Goal: Transaction & Acquisition: Book appointment/travel/reservation

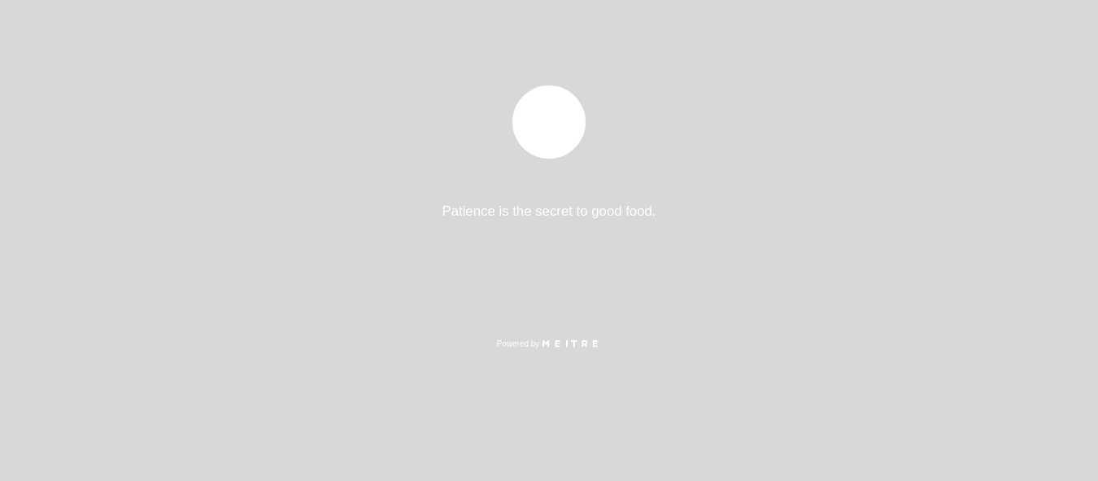
select select "pt"
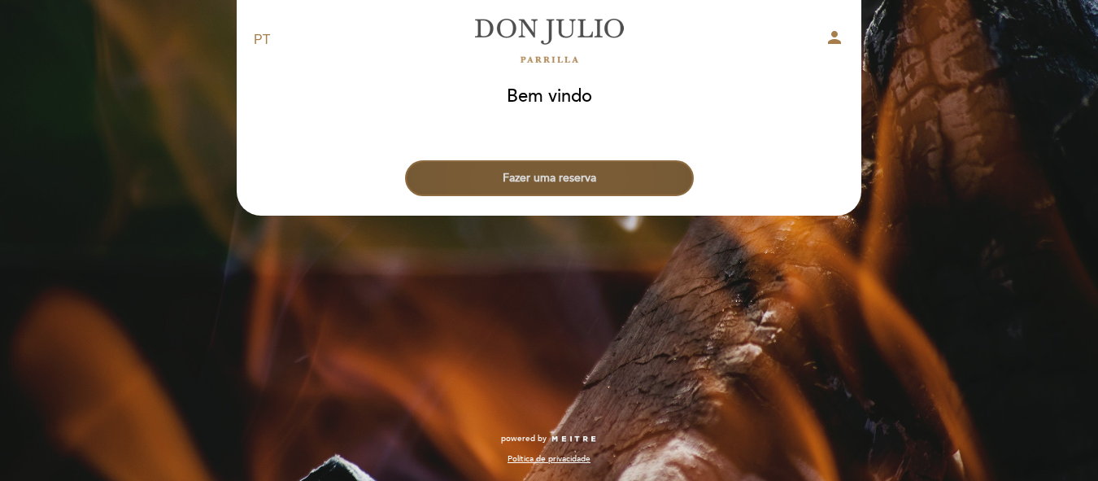
click at [579, 169] on button "Fazer uma reserva" at bounding box center [549, 178] width 289 height 36
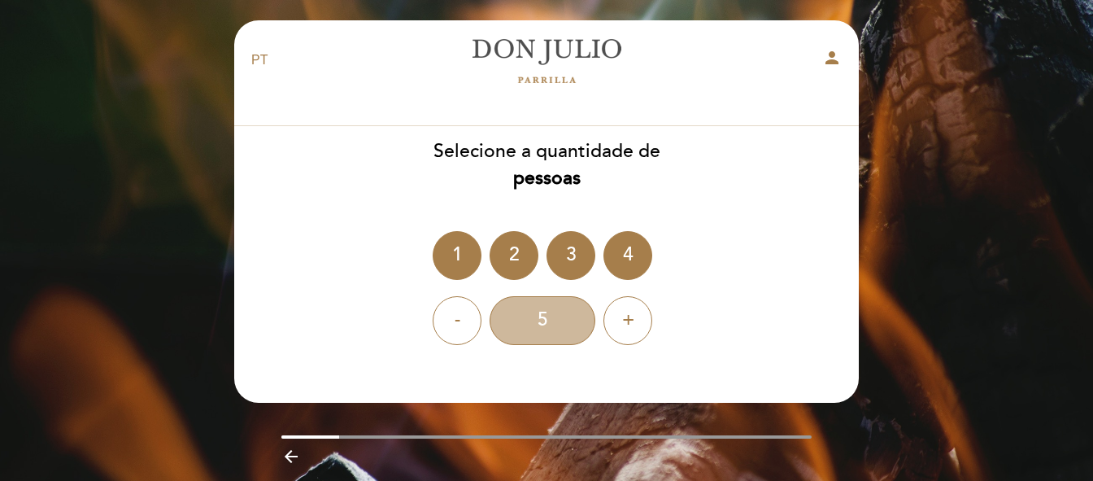
click at [536, 327] on div "5" at bounding box center [543, 320] width 106 height 49
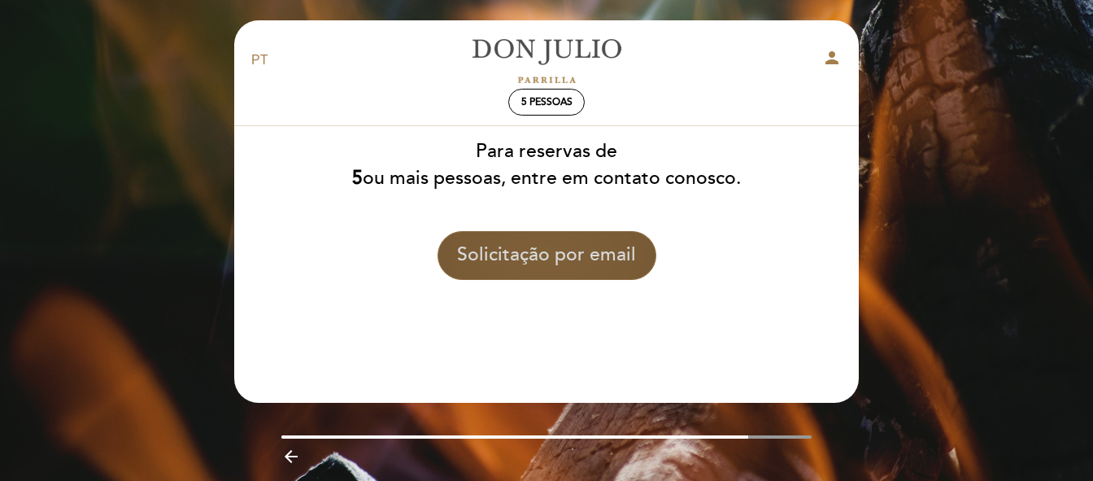
click at [559, 255] on button "Solicitação por email" at bounding box center [547, 255] width 219 height 49
click at [566, 251] on button "Solicitação por email" at bounding box center [547, 255] width 219 height 49
click at [589, 248] on button "Solicitação por email" at bounding box center [547, 255] width 219 height 49
click at [584, 247] on button "Solicitação por email" at bounding box center [547, 255] width 219 height 49
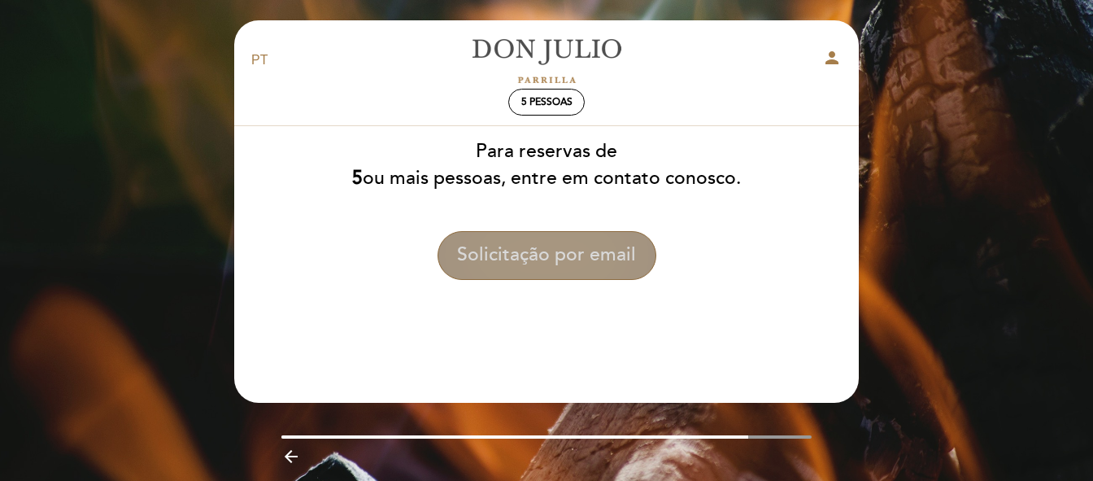
click at [574, 249] on button "Solicitação por email" at bounding box center [547, 255] width 219 height 49
click at [572, 250] on button "Solicitação por email" at bounding box center [547, 255] width 219 height 49
click at [569, 252] on button "Solicitação por email" at bounding box center [547, 255] width 219 height 49
click at [572, 251] on button "Solicitação por email" at bounding box center [547, 255] width 219 height 49
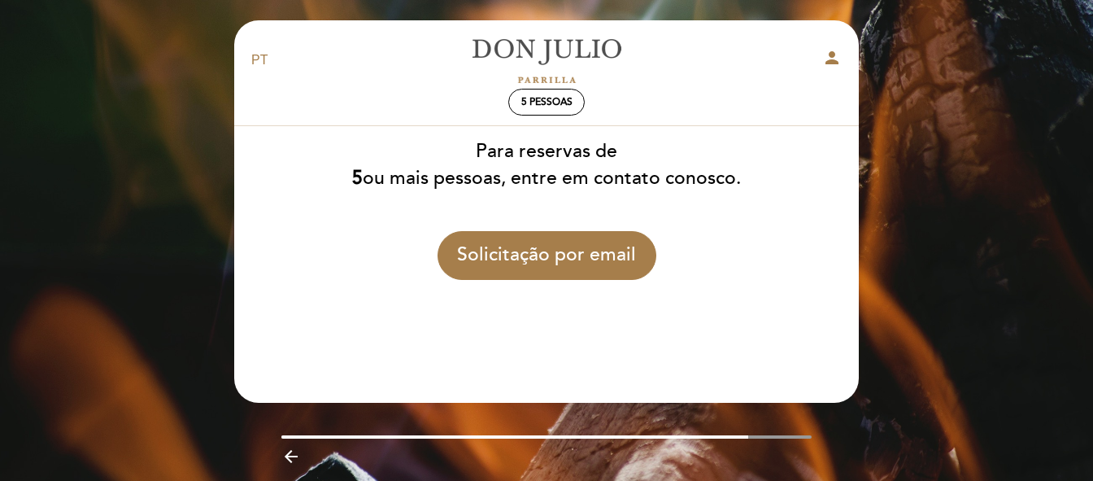
click at [822, 55] on div "person" at bounding box center [751, 60] width 205 height 25
click at [835, 55] on icon "person" at bounding box center [832, 58] width 20 height 20
